Goal: Information Seeking & Learning: Find specific fact

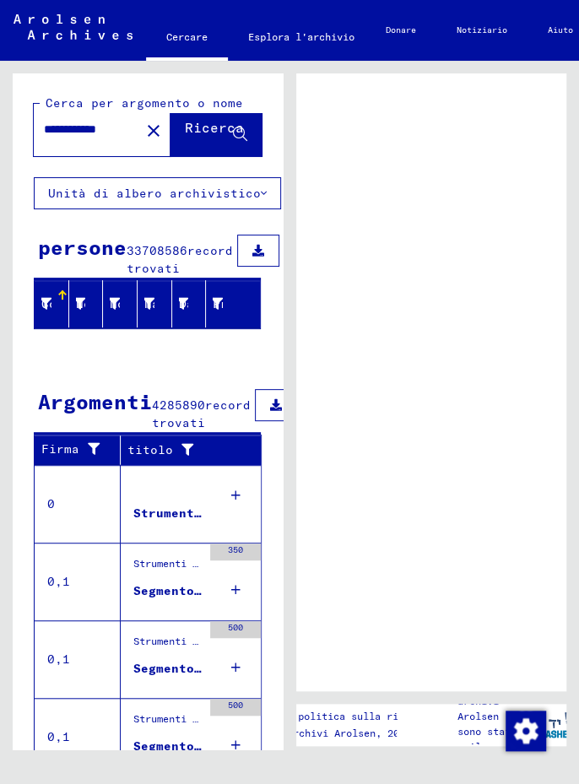
scroll to position [102, 0]
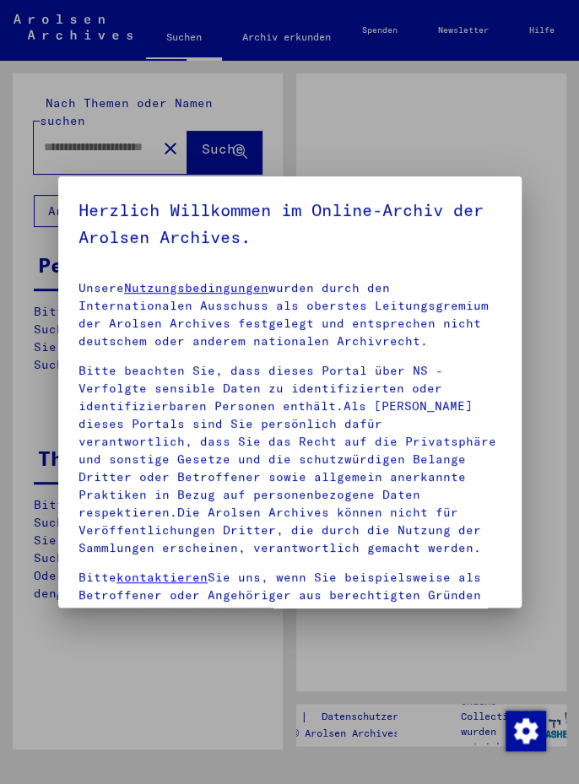
type input "**********"
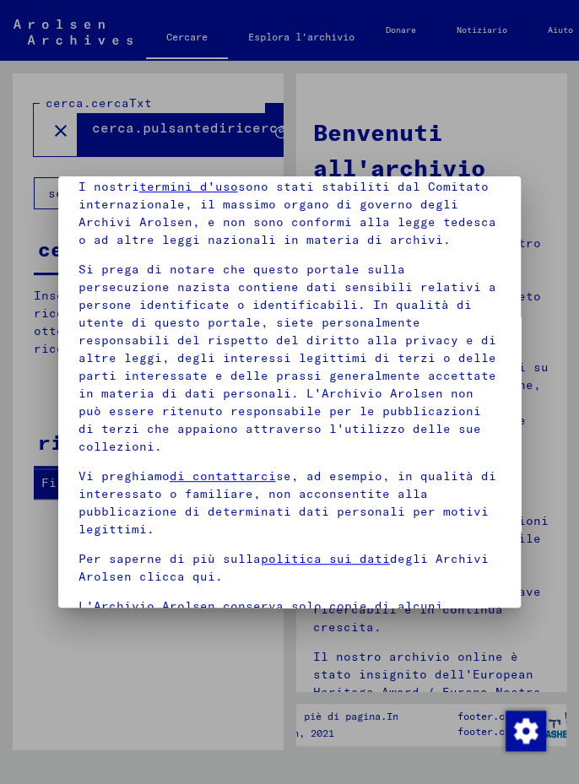
scroll to position [198, 0]
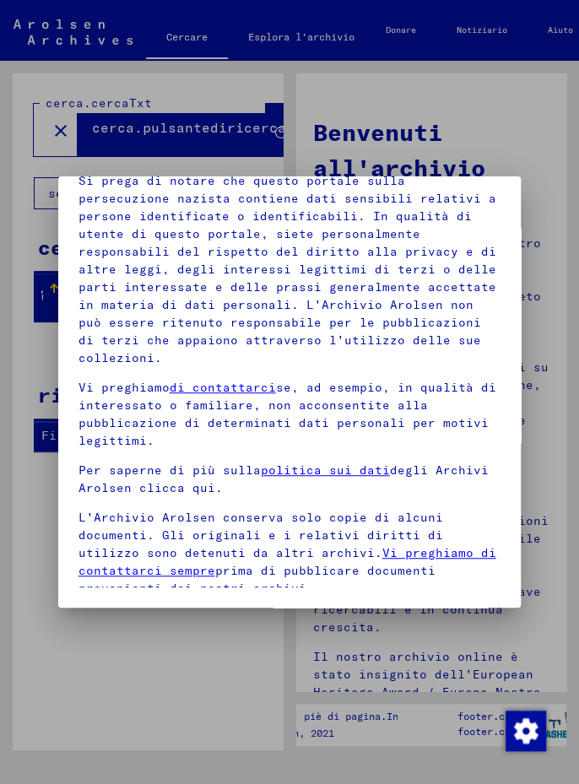
click at [88, 615] on span at bounding box center [84, 621] width 13 height 13
click at [369, 617] on font "agreeModal.button" at bounding box center [320, 624] width 129 height 15
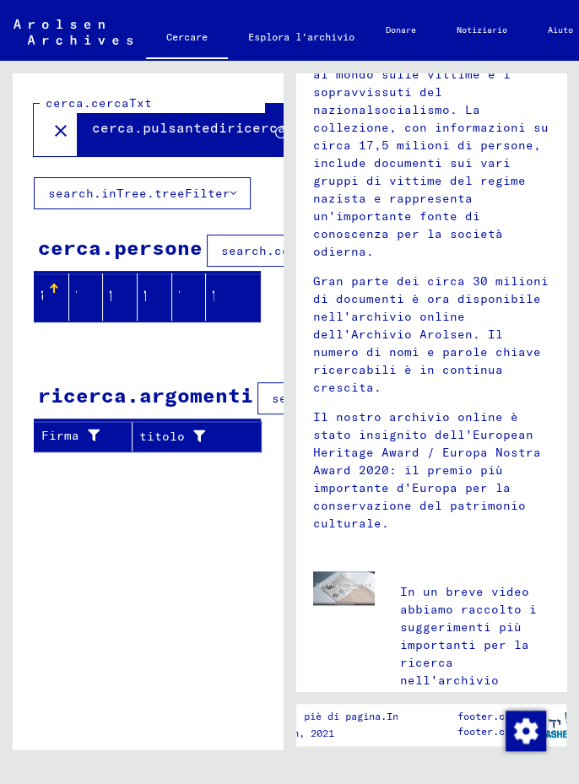
scroll to position [0, 0]
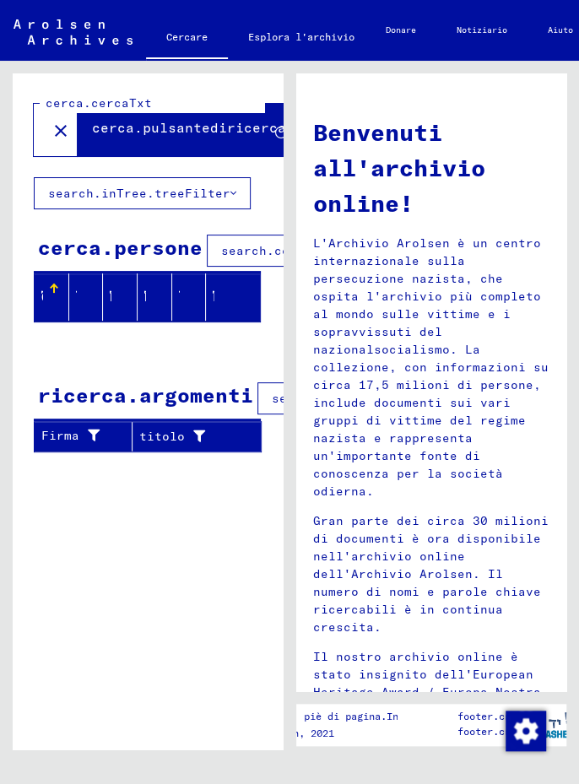
click at [67, 121] on mat-icon "close" at bounding box center [61, 131] width 20 height 20
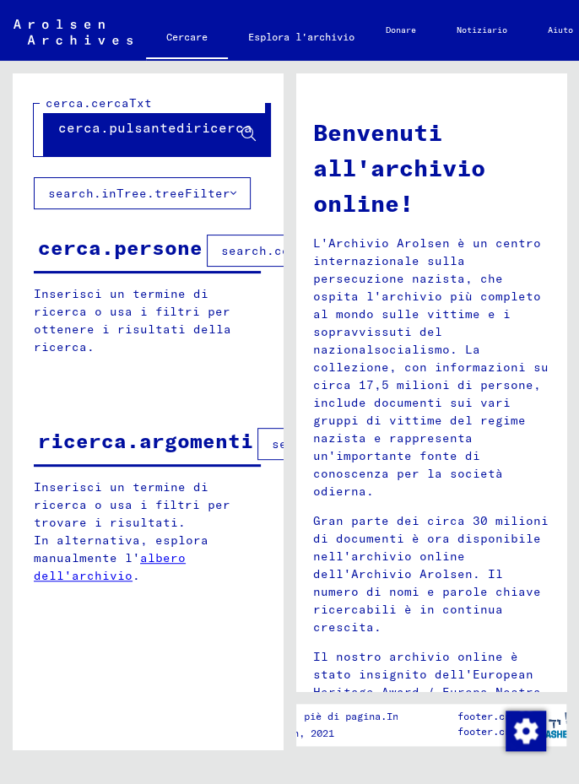
click at [256, 132] on icon at bounding box center [248, 134] width 14 height 14
click at [256, 128] on icon at bounding box center [248, 134] width 14 height 14
click at [252, 125] on font "cerca.pulsantediricerca" at bounding box center [155, 127] width 194 height 17
click at [252, 132] on font "cerca.pulsantediricerca" at bounding box center [155, 127] width 194 height 17
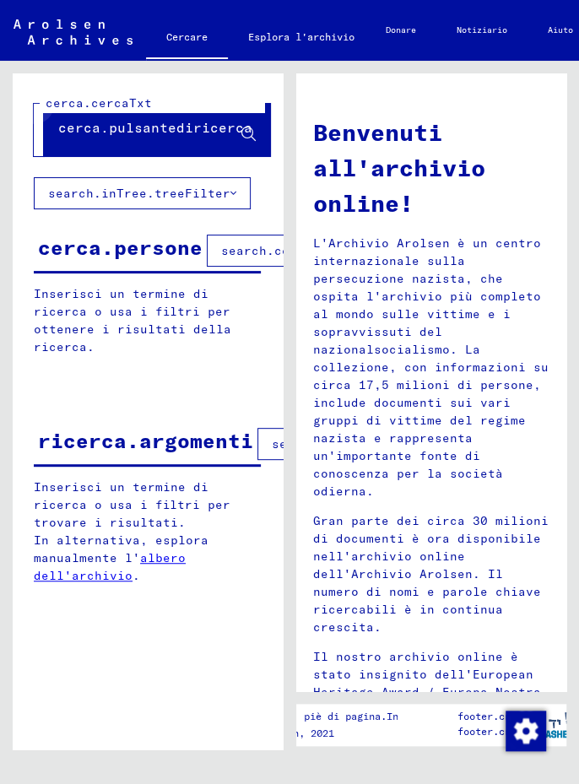
click at [270, 144] on button "cerca.pulsantediricerca" at bounding box center [157, 130] width 226 height 52
click at [184, 181] on button "search.inTree.treeFilter" at bounding box center [142, 193] width 217 height 32
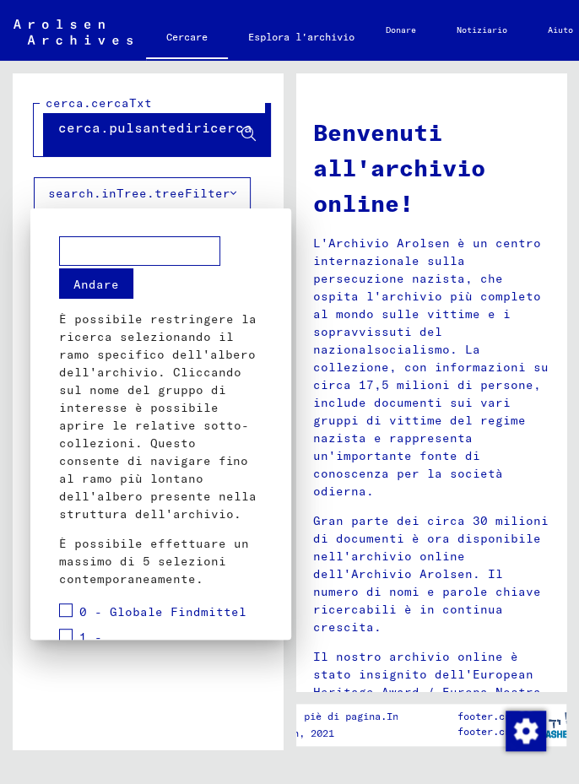
scroll to position [3, 0]
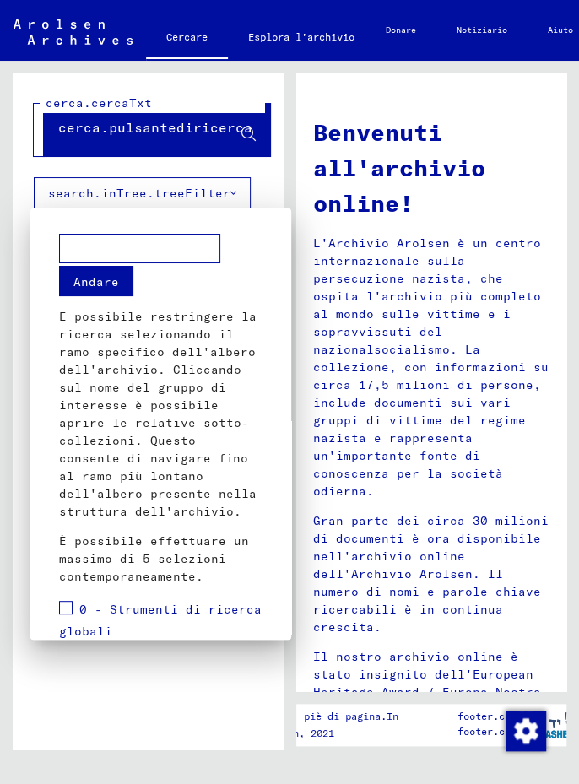
click at [169, 248] on input "text" at bounding box center [139, 249] width 161 height 30
type input "**********"
click at [116, 283] on font "Andare" at bounding box center [96, 281] width 46 height 15
